Goal: Browse casually

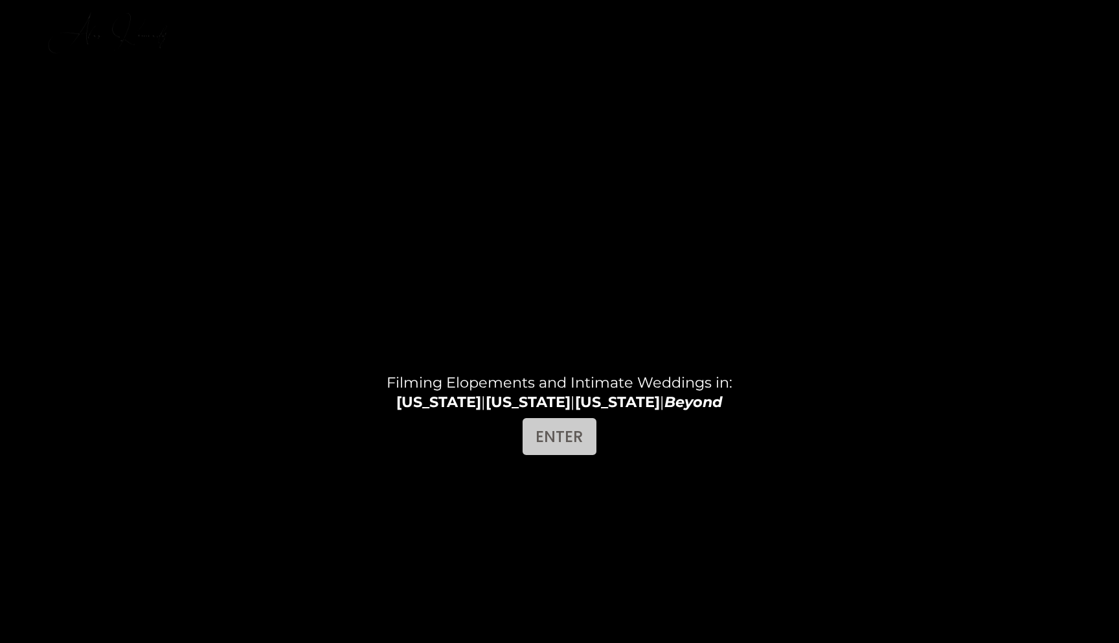
click at [567, 435] on link "ENTER" at bounding box center [559, 436] width 73 height 37
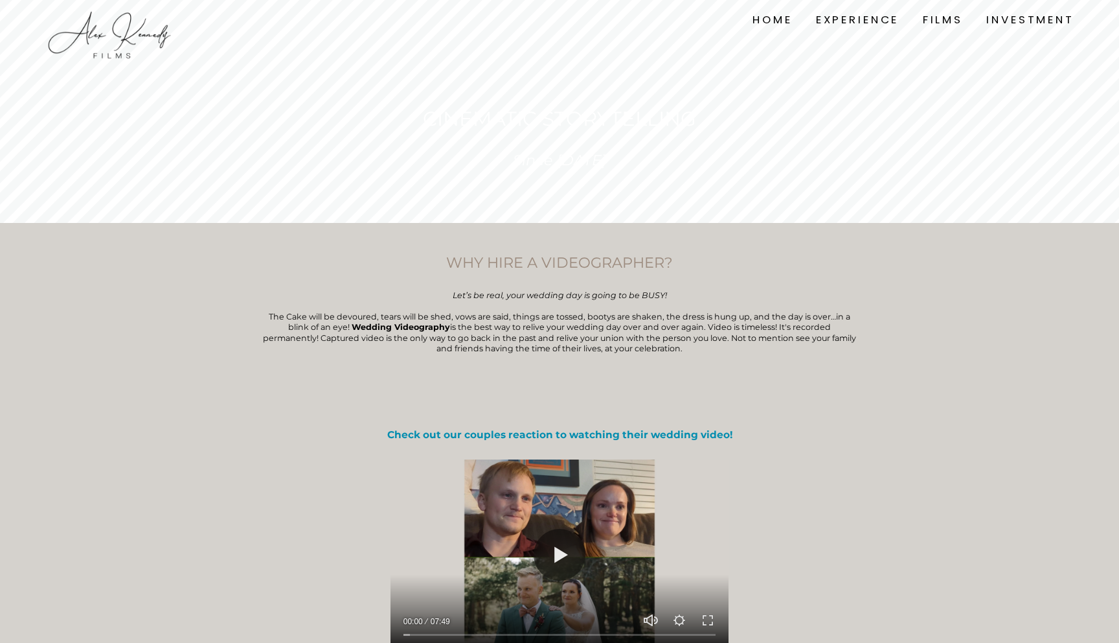
click at [934, 16] on link "FILMS" at bounding box center [943, 19] width 40 height 17
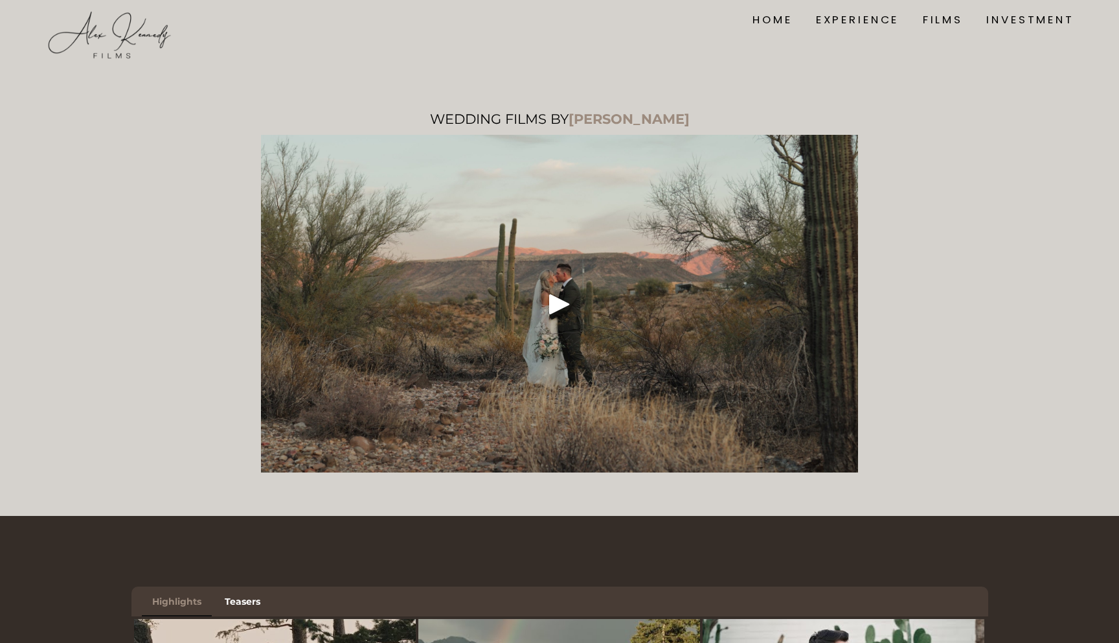
click at [110, 19] on img at bounding box center [110, 35] width 130 height 52
